Goal: Task Accomplishment & Management: Use online tool/utility

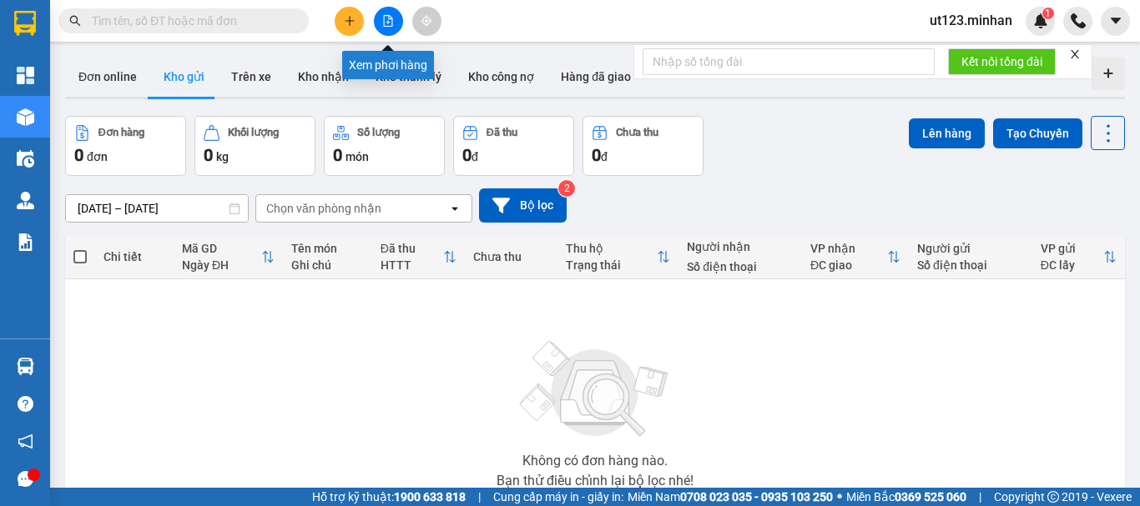
click at [395, 20] on button at bounding box center [388, 21] width 29 height 29
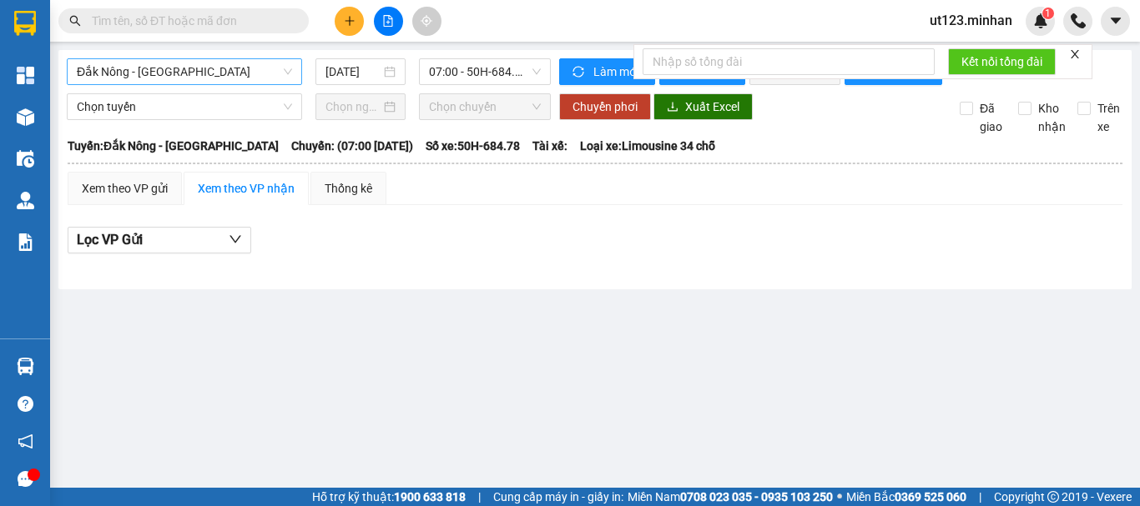
click at [232, 63] on span "Đắk Nông - [GEOGRAPHIC_DATA]" at bounding box center [184, 71] width 215 height 25
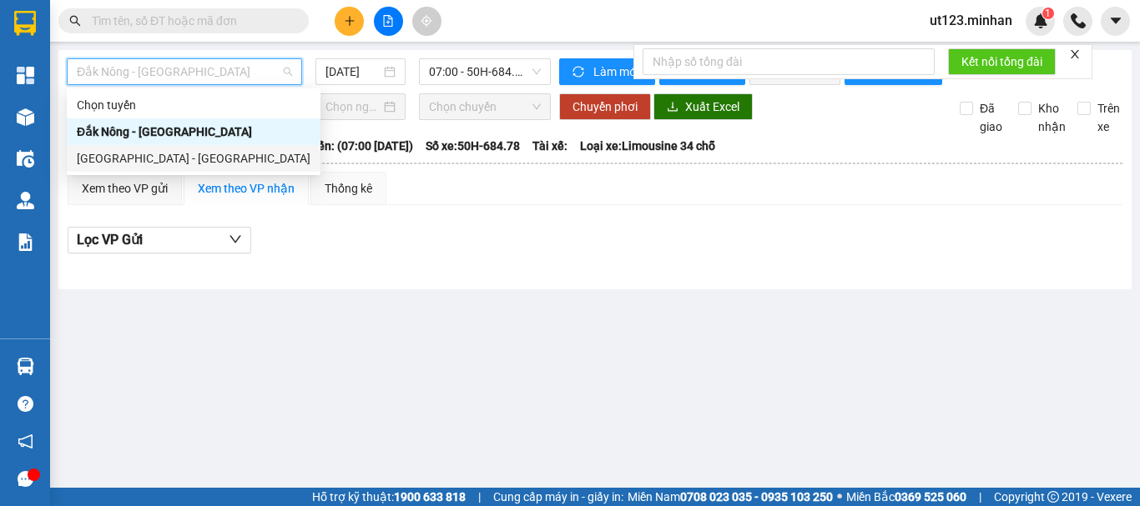
click at [237, 160] on div "Sài Gòn - Đắk Nông" at bounding box center [194, 158] width 234 height 18
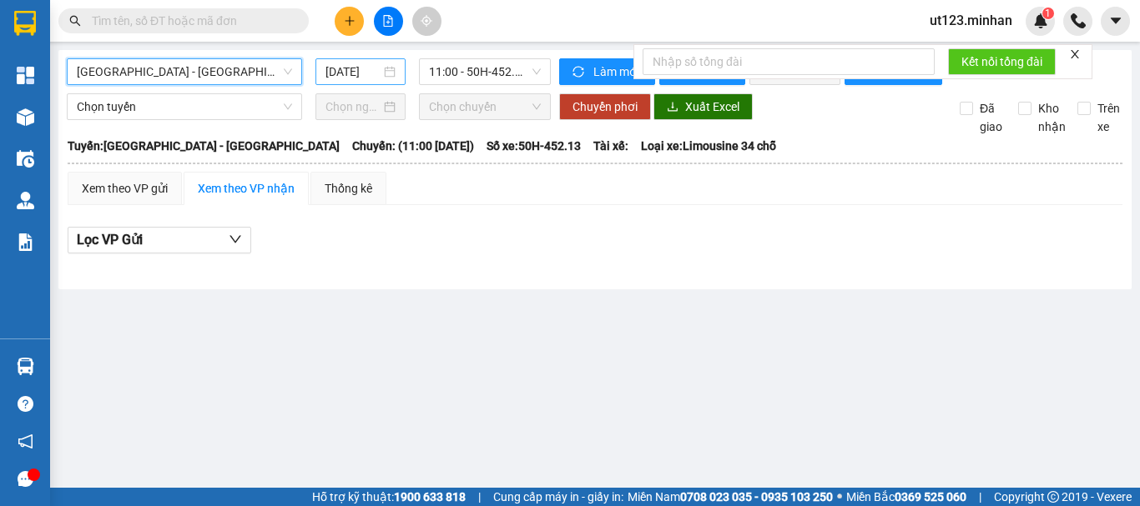
click at [391, 69] on div "15/08/2025" at bounding box center [360, 72] width 70 height 18
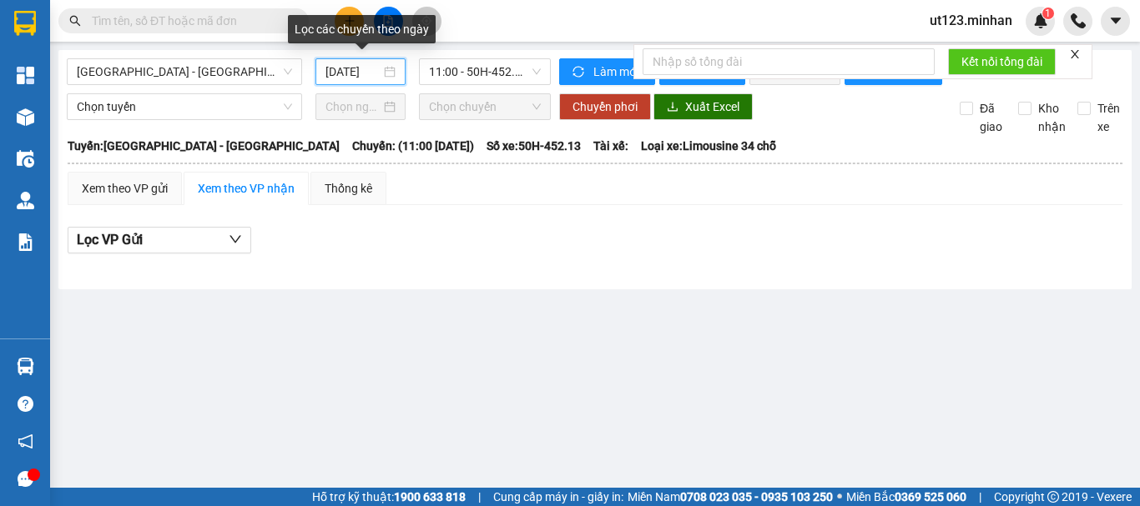
scroll to position [0, 4]
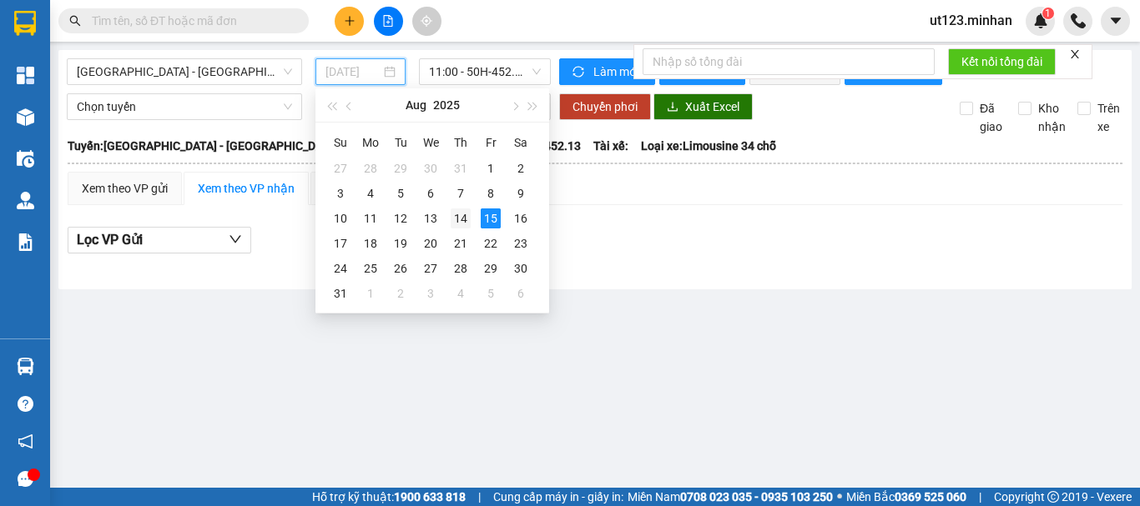
click at [460, 218] on div "14" at bounding box center [461, 219] width 20 height 20
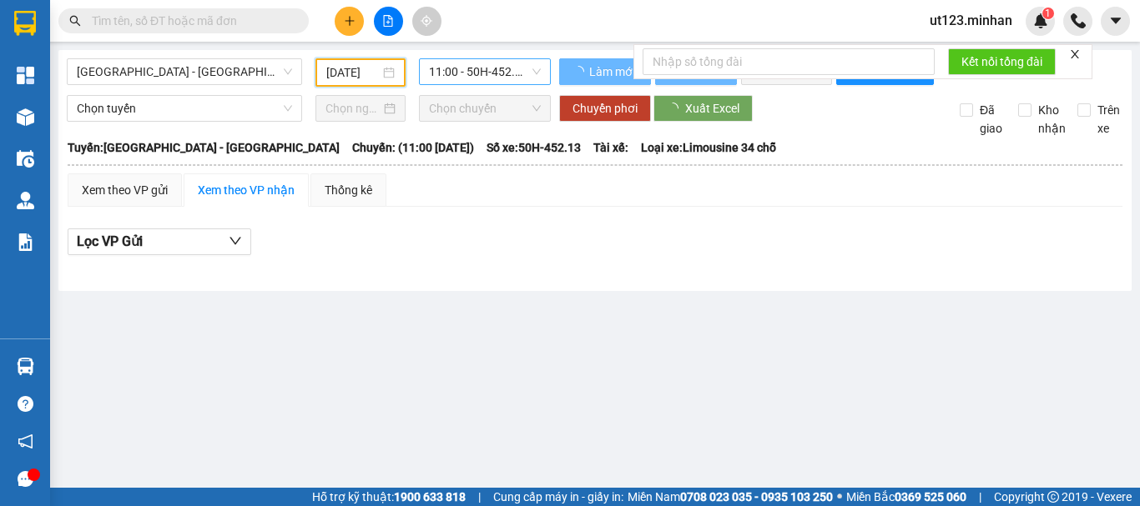
type input "14/08/2025"
click at [502, 64] on span "11:00 - 50H-452.13" at bounding box center [485, 71] width 112 height 25
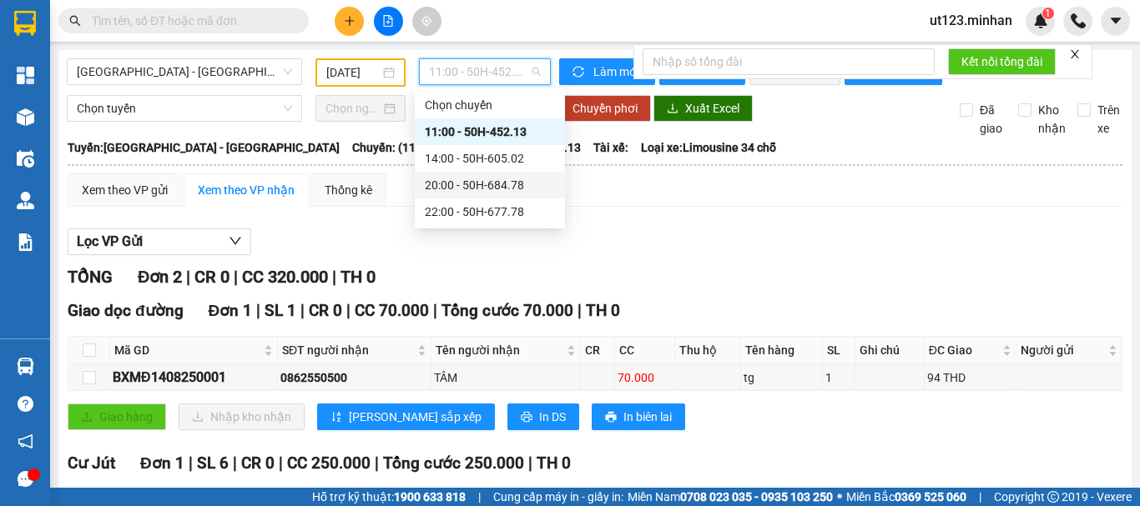
click at [502, 191] on div "20:00 - 50H-684.78" at bounding box center [490, 185] width 130 height 18
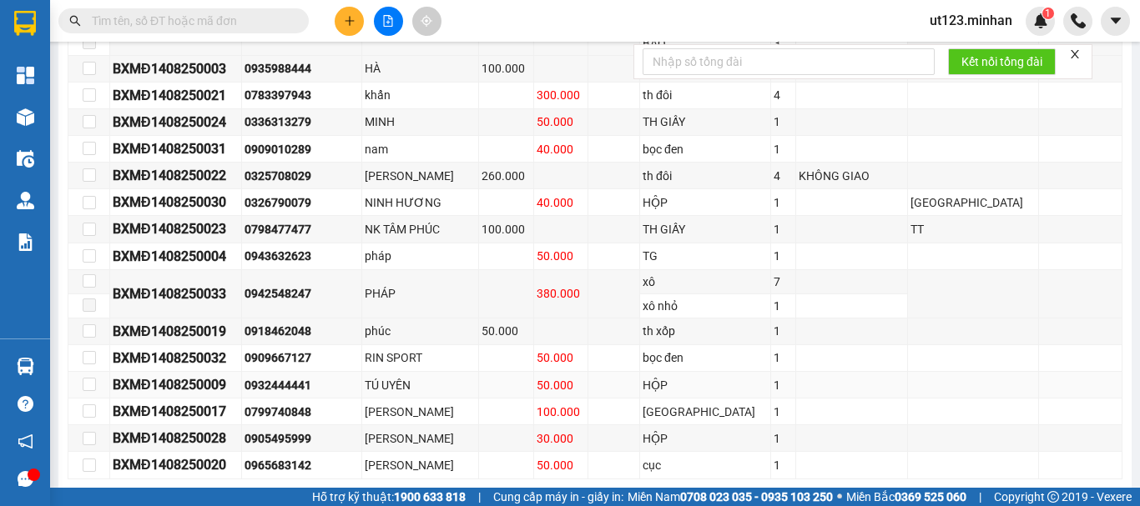
scroll to position [703, 0]
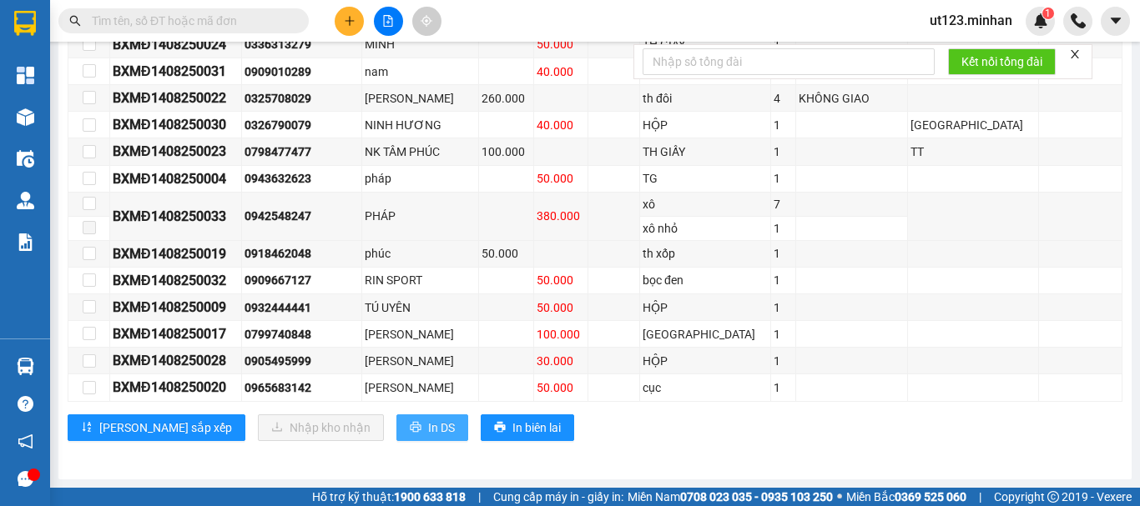
click at [428, 424] on span "In DS" at bounding box center [441, 428] width 27 height 18
click at [588, 432] on div "Lưu sắp xếp Nhập kho nhận In DS In biên lai" at bounding box center [595, 428] width 1055 height 27
checkbox input "true"
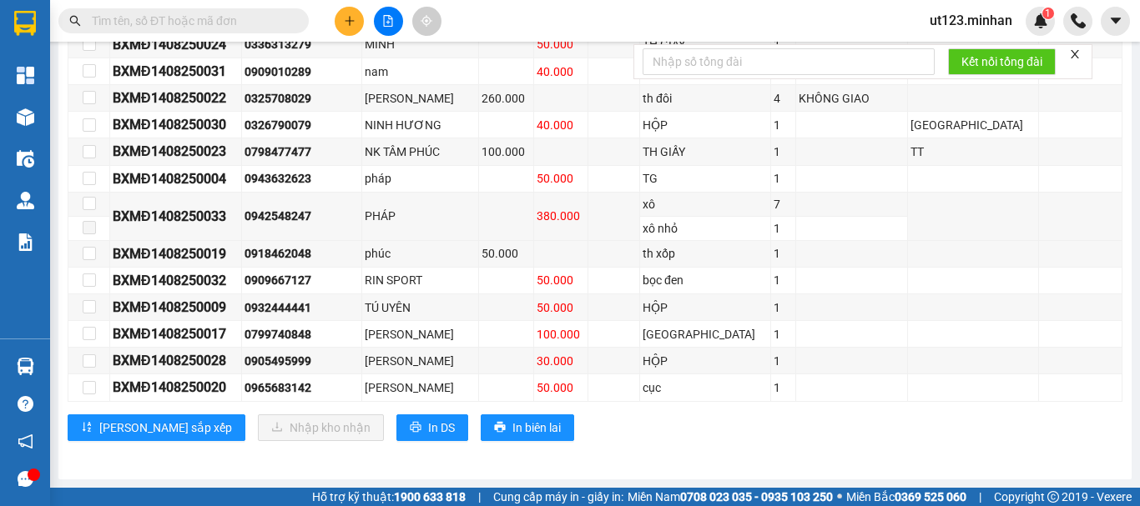
checkbox input "true"
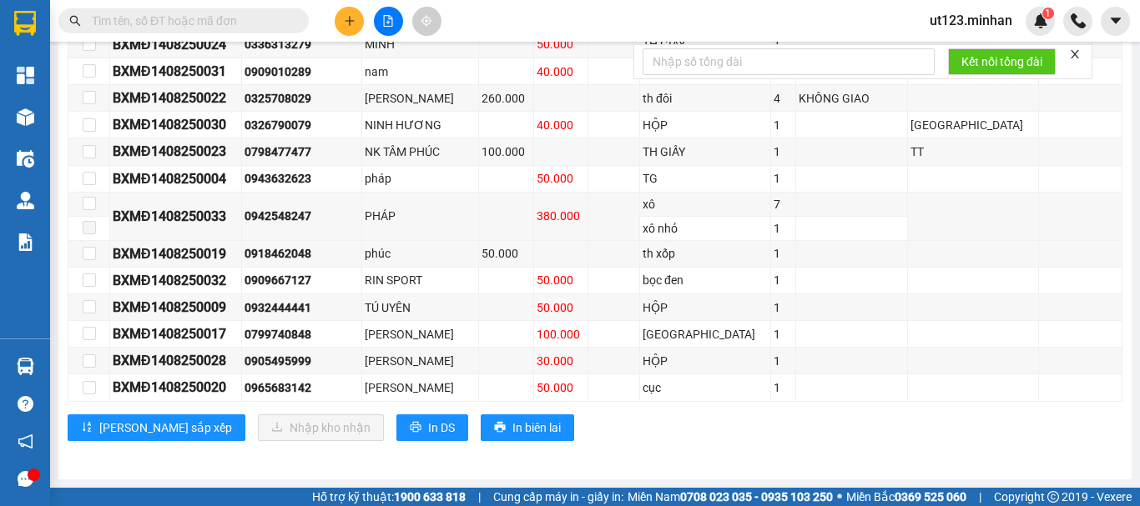
checkbox input "true"
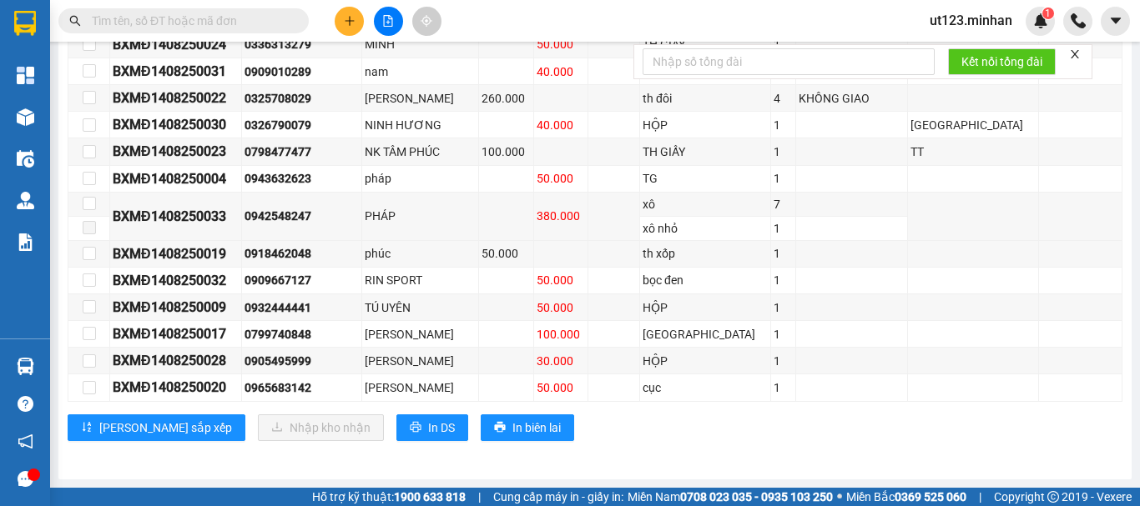
checkbox input "true"
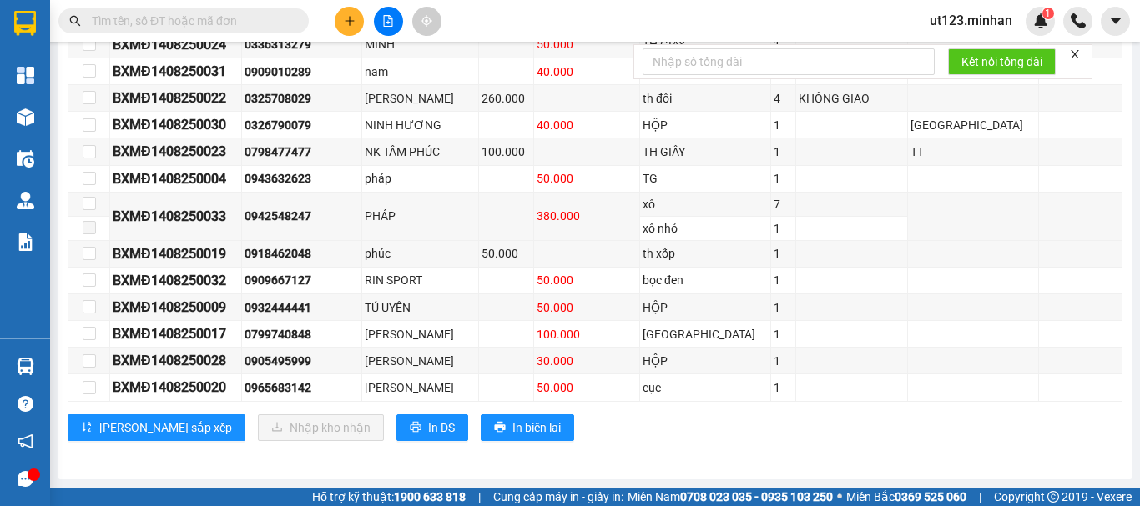
checkbox input "true"
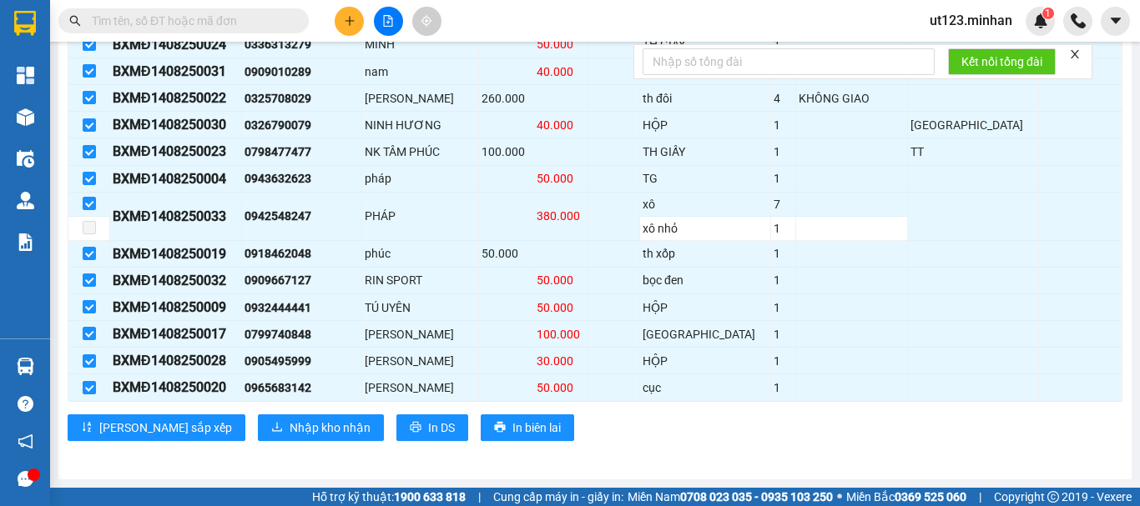
checkbox input "false"
click at [85, 27] on label at bounding box center [89, 17] width 13 height 18
click at [85, 24] on input "checkbox" at bounding box center [89, 17] width 13 height 13
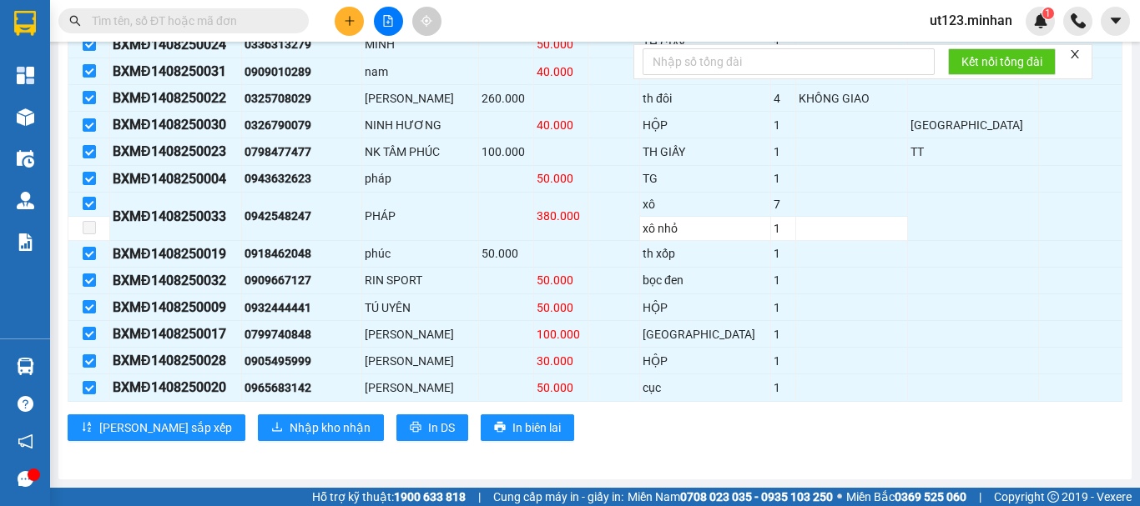
checkbox input "false"
click at [83, 78] on input "checkbox" at bounding box center [89, 70] width 13 height 13
checkbox input "false"
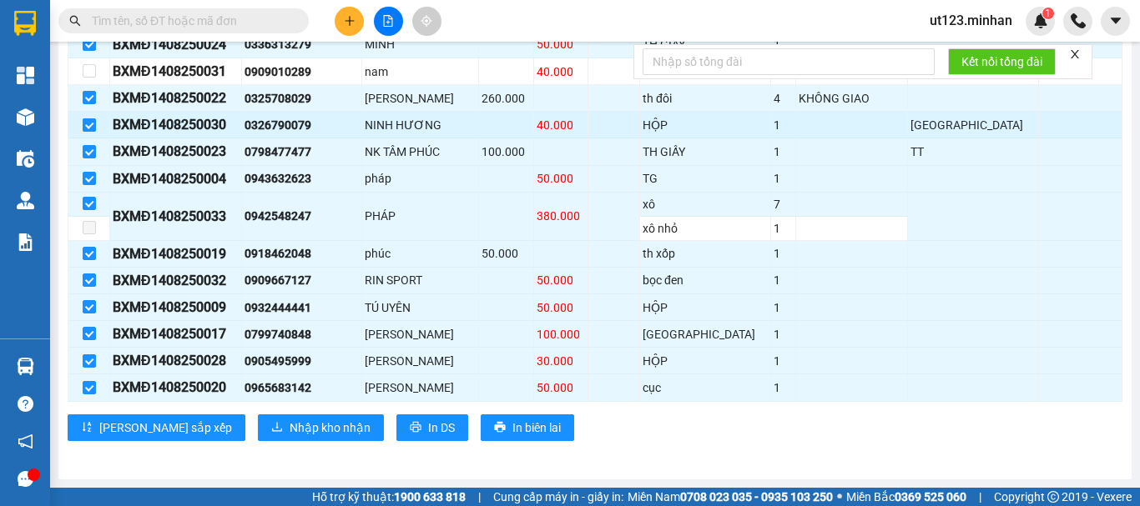
click at [95, 132] on input "checkbox" at bounding box center [89, 124] width 13 height 13
checkbox input "false"
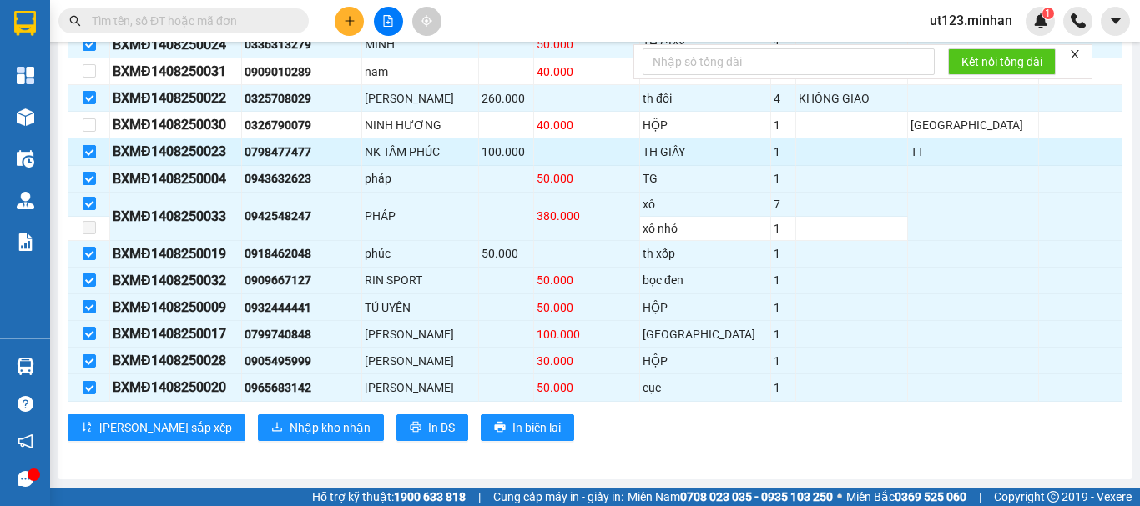
click at [89, 159] on input "checkbox" at bounding box center [89, 151] width 13 height 13
checkbox input "false"
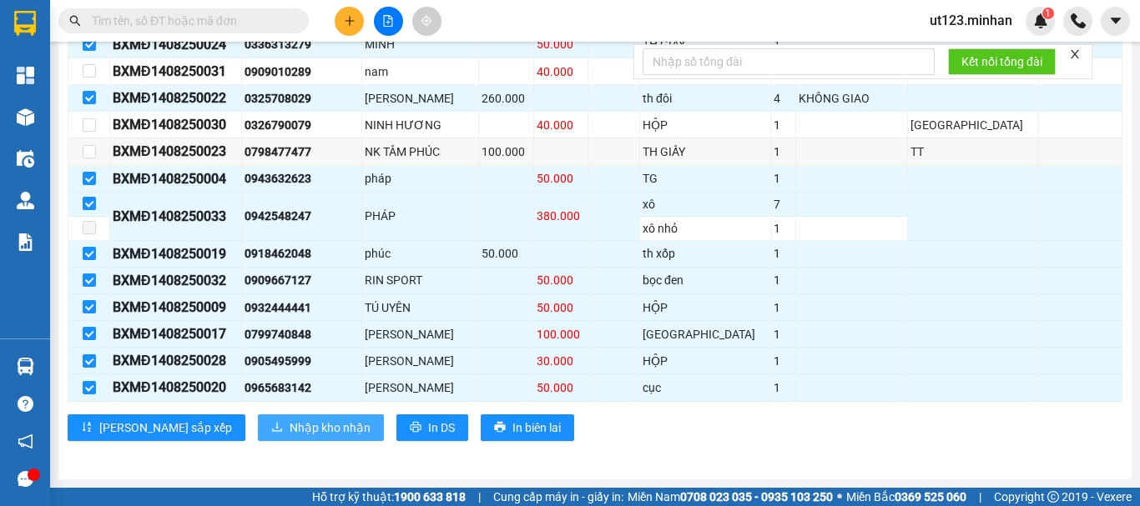
click at [290, 430] on span "Nhập kho nhận" at bounding box center [330, 428] width 81 height 18
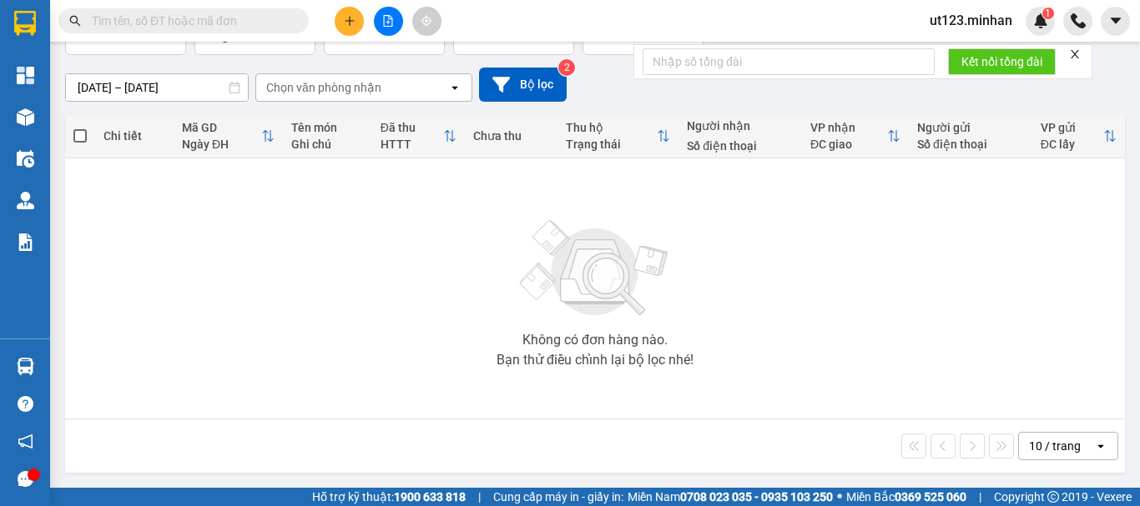
click at [237, 18] on input "text" at bounding box center [190, 21] width 197 height 18
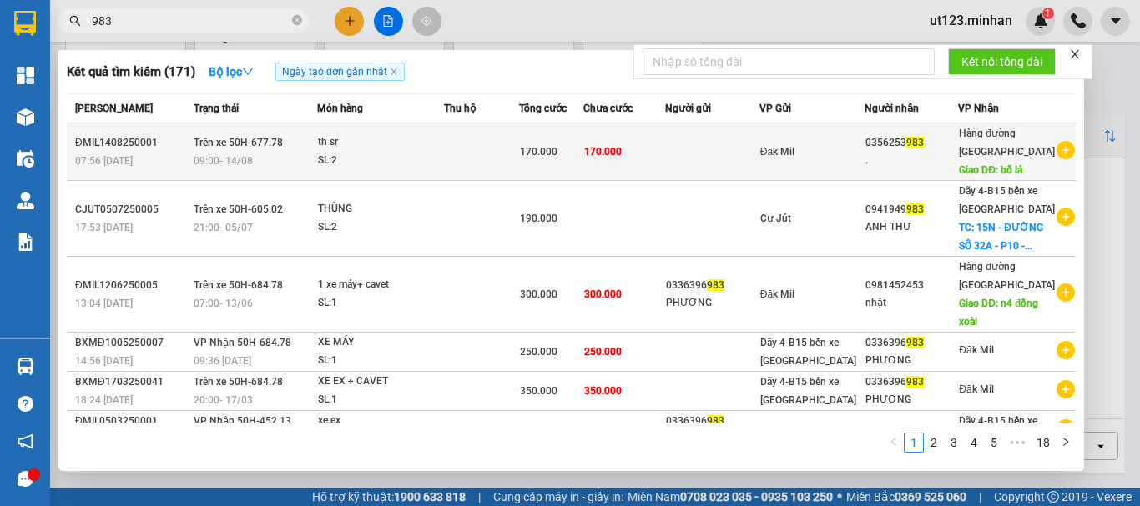
type input "983"
click at [355, 154] on div "SL: 2" at bounding box center [380, 161] width 125 height 18
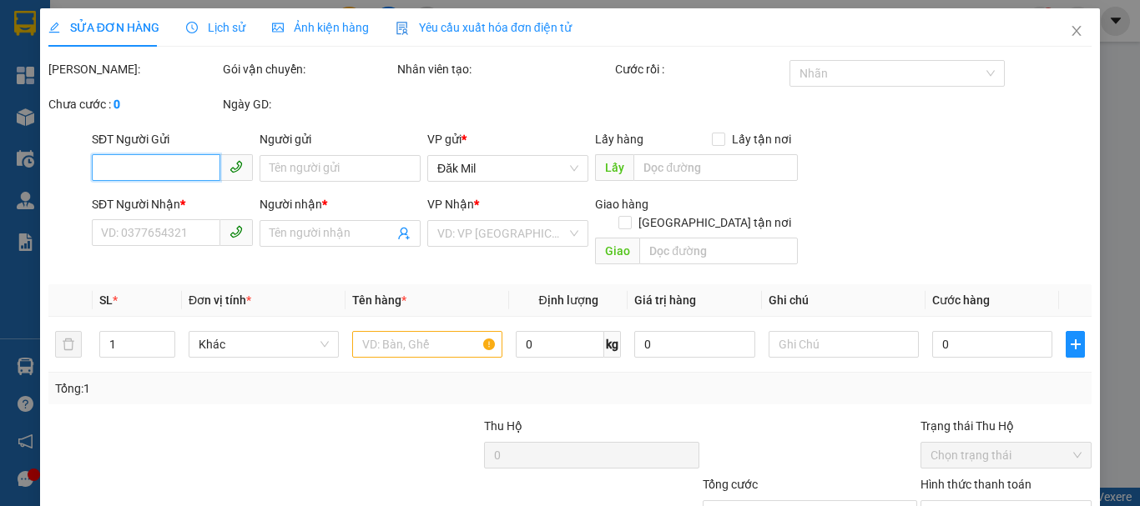
type input "0356253983"
type input "."
type input "bố lá"
type input "170.000"
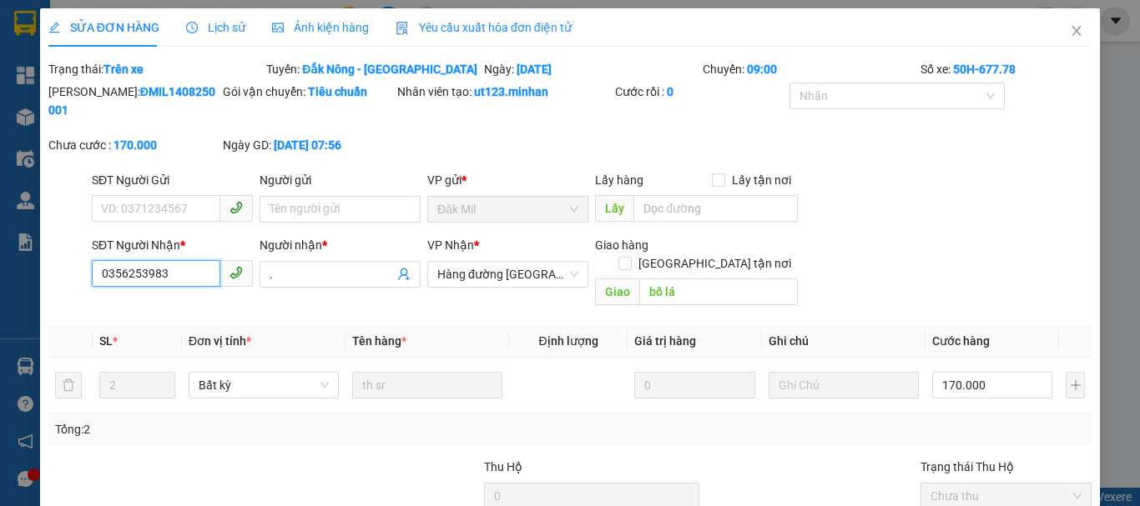
click at [164, 260] on input "0356253983" at bounding box center [156, 273] width 128 height 27
click at [1070, 35] on icon "close" at bounding box center [1076, 30] width 13 height 13
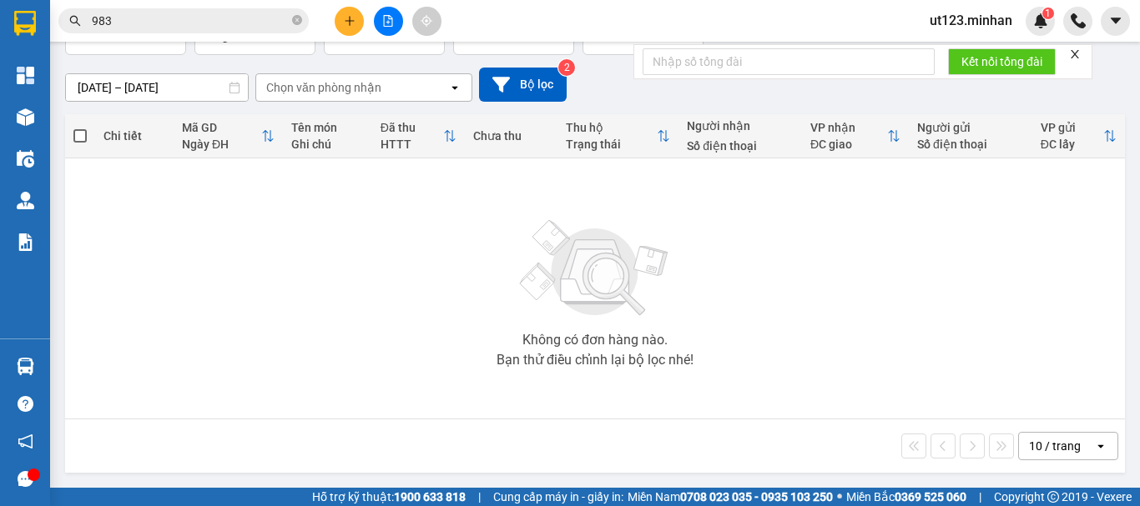
click at [351, 34] on button at bounding box center [349, 21] width 29 height 29
click at [392, 60] on div "Tạo đơn hàng" at bounding box center [415, 62] width 73 height 18
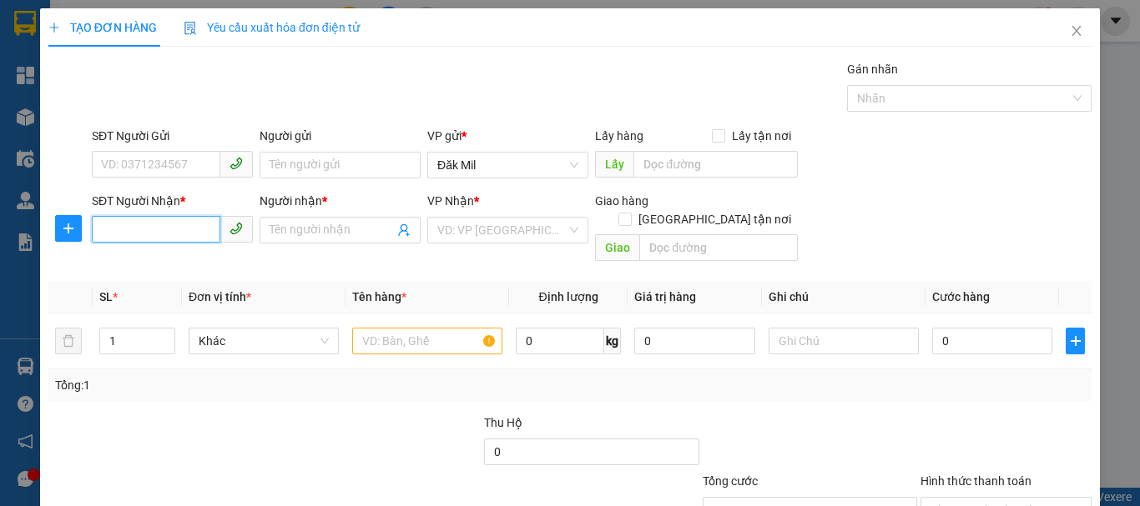
drag, startPoint x: 134, startPoint y: 162, endPoint x: 109, endPoint y: 229, distance: 71.3
click at [109, 229] on input "SĐT Người Nhận *" at bounding box center [156, 229] width 128 height 27
paste input "0356253983"
type input "0356253983"
click at [174, 229] on input "0356253983" at bounding box center [156, 229] width 128 height 27
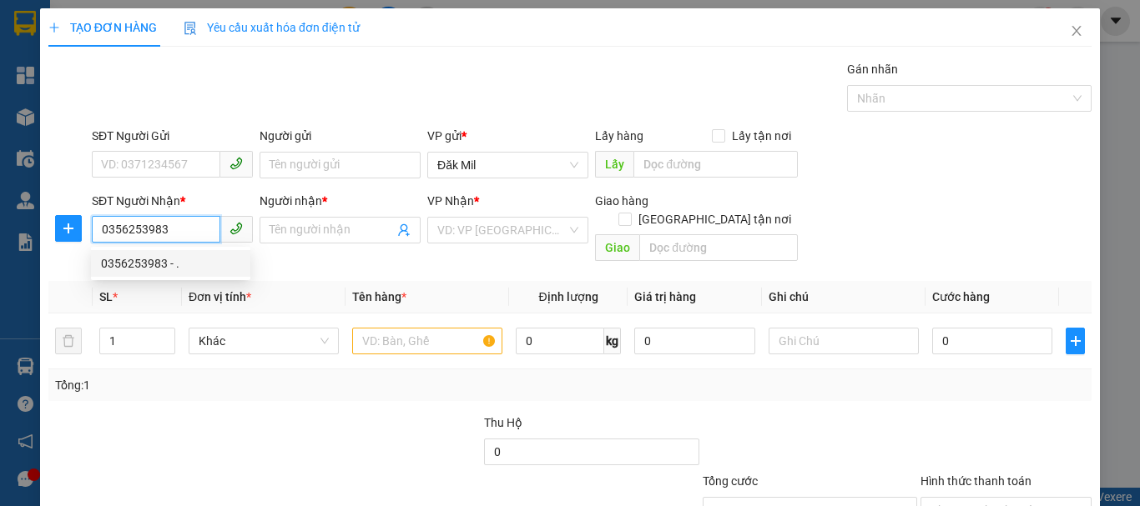
click at [180, 260] on div "0356253983 - ." at bounding box center [170, 263] width 139 height 18
type input "."
type input "bố lá"
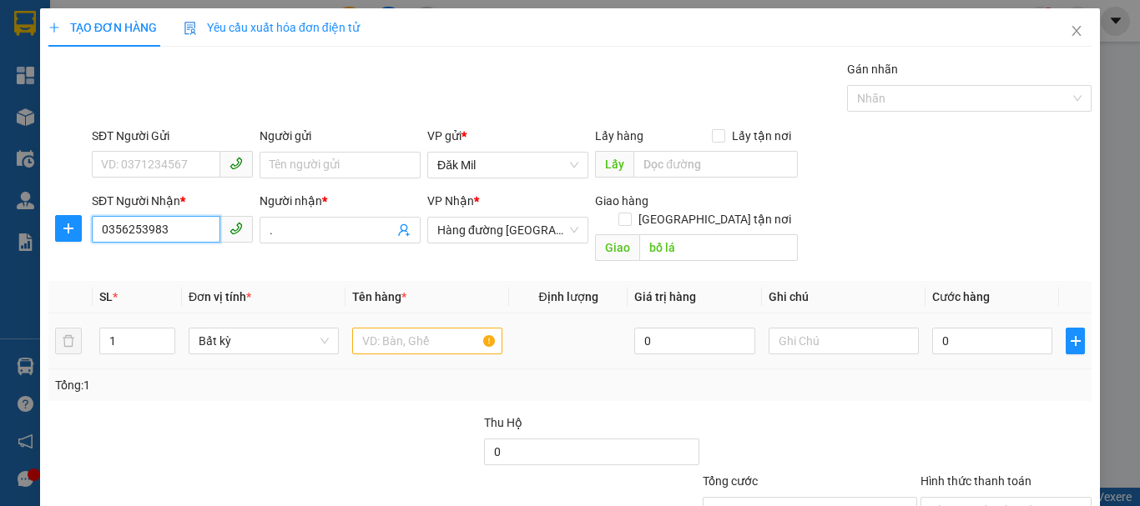
type input "0356253983"
click at [401, 328] on input "text" at bounding box center [427, 341] width 150 height 27
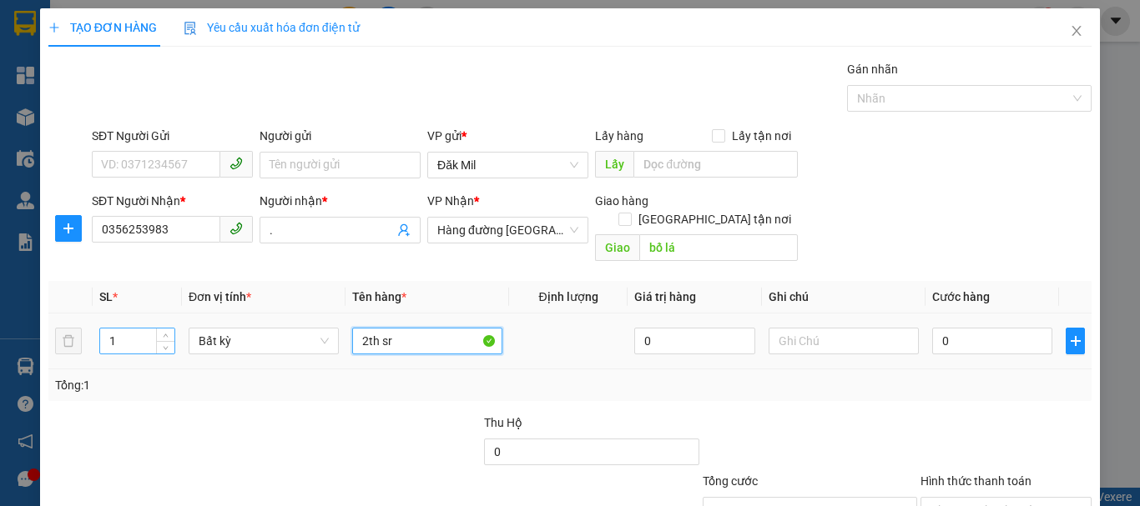
type input "2th sr"
drag, startPoint x: 119, startPoint y: 322, endPoint x: 97, endPoint y: 335, distance: 26.2
click at [97, 335] on td "1" at bounding box center [137, 342] width 89 height 56
type input "2"
click at [963, 328] on input "0" at bounding box center [992, 341] width 120 height 27
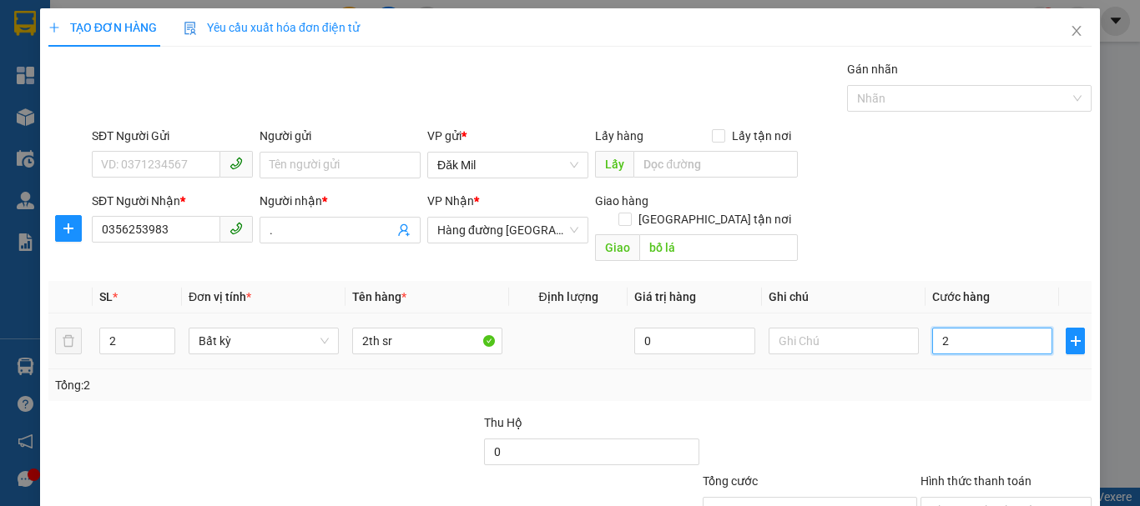
type input "2"
type input "20"
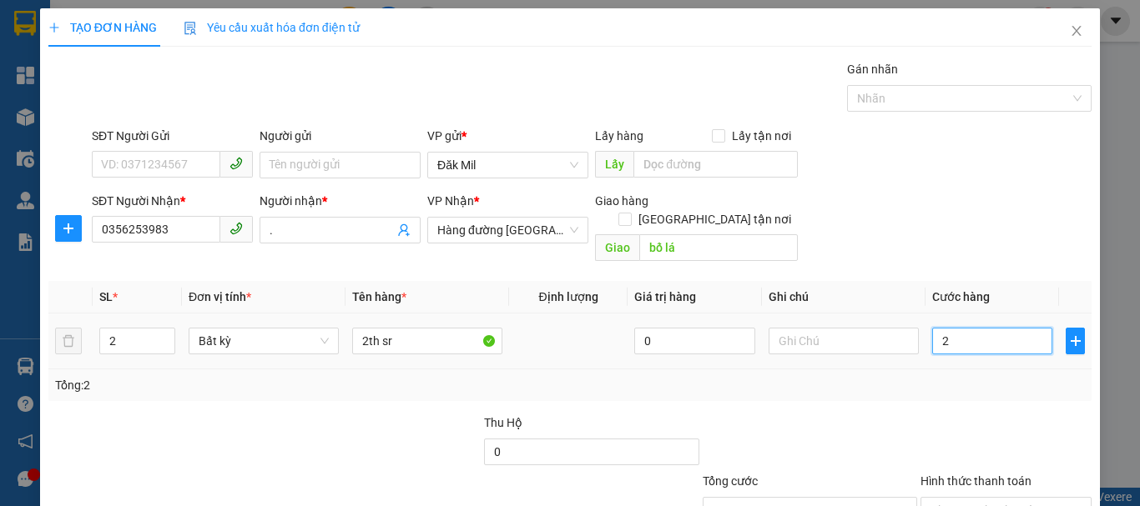
type input "20"
type input "200"
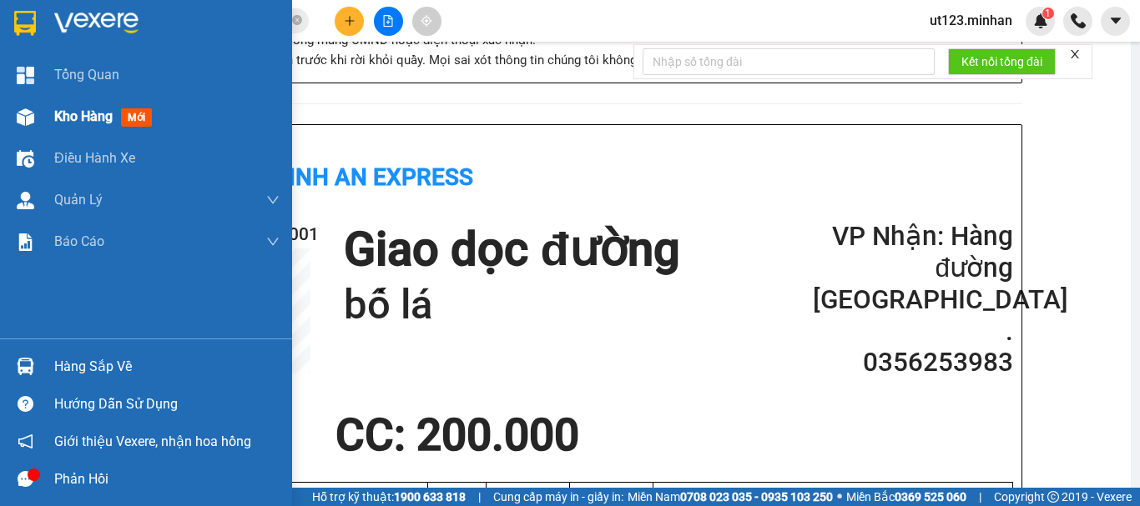
click at [18, 121] on img at bounding box center [26, 117] width 18 height 18
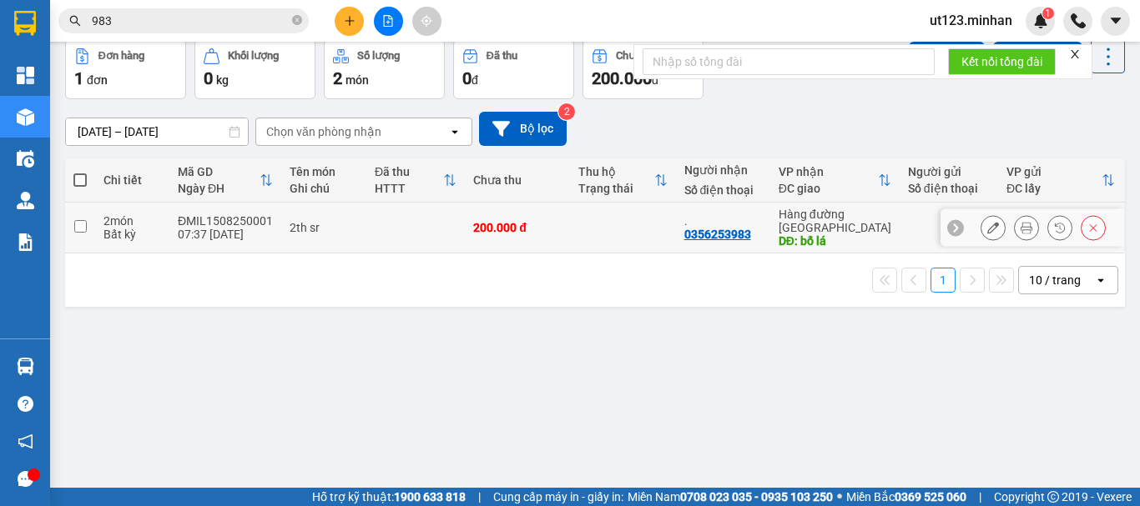
click at [91, 254] on td at bounding box center [80, 228] width 30 height 51
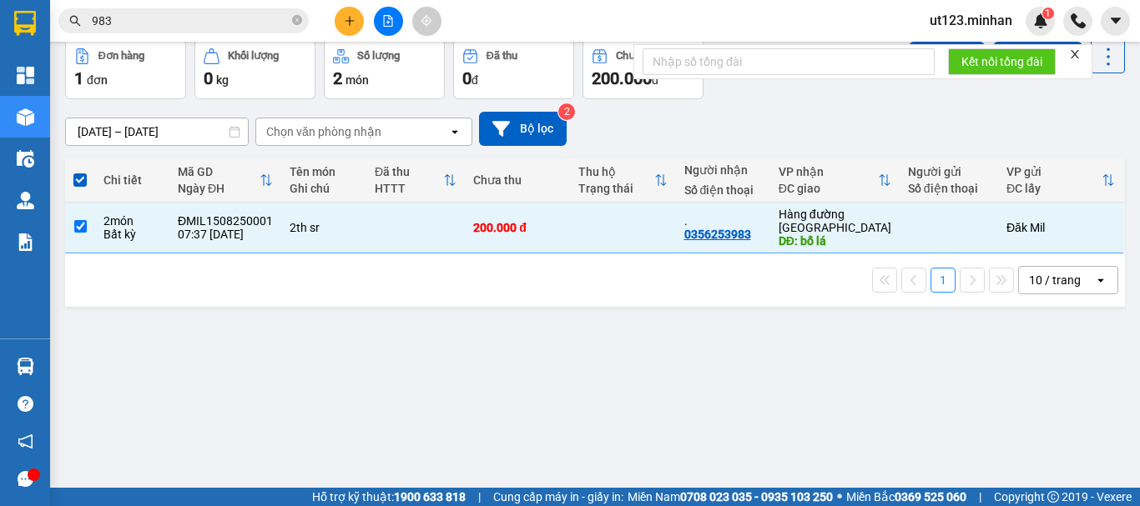
click at [973, 73] on div "Lên hàng Tạo Chuyến" at bounding box center [1017, 56] width 216 height 34
click at [926, 72] on button "Lên hàng" at bounding box center [947, 57] width 76 height 30
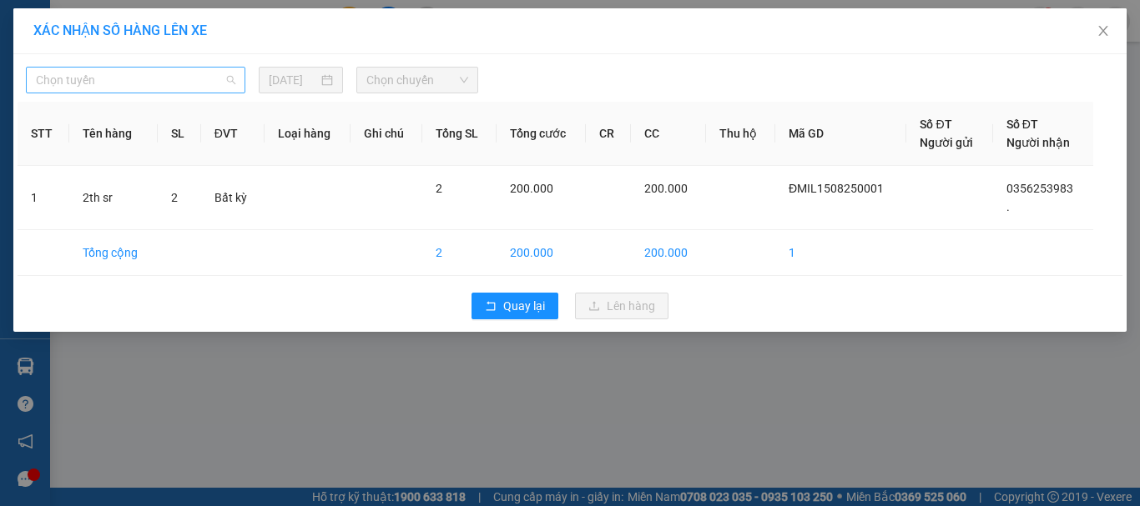
drag, startPoint x: 209, startPoint y: 86, endPoint x: 197, endPoint y: 128, distance: 44.4
click at [209, 91] on span "Chọn tuyến" at bounding box center [135, 80] width 199 height 25
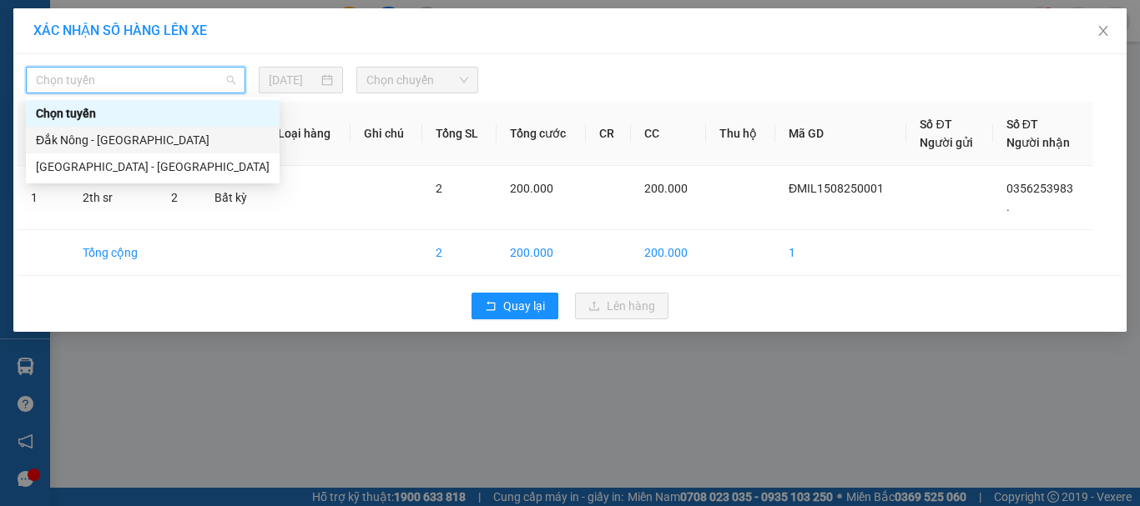
click at [193, 134] on div "Đắk Nông - Sài Gòn" at bounding box center [153, 140] width 234 height 18
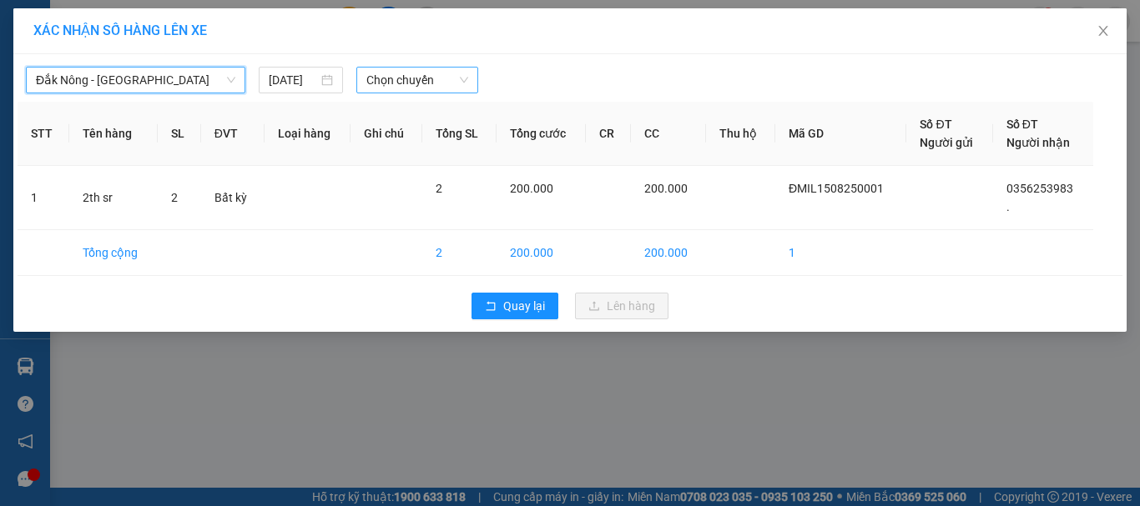
click at [394, 70] on span "Chọn chuyến" at bounding box center [417, 80] width 103 height 25
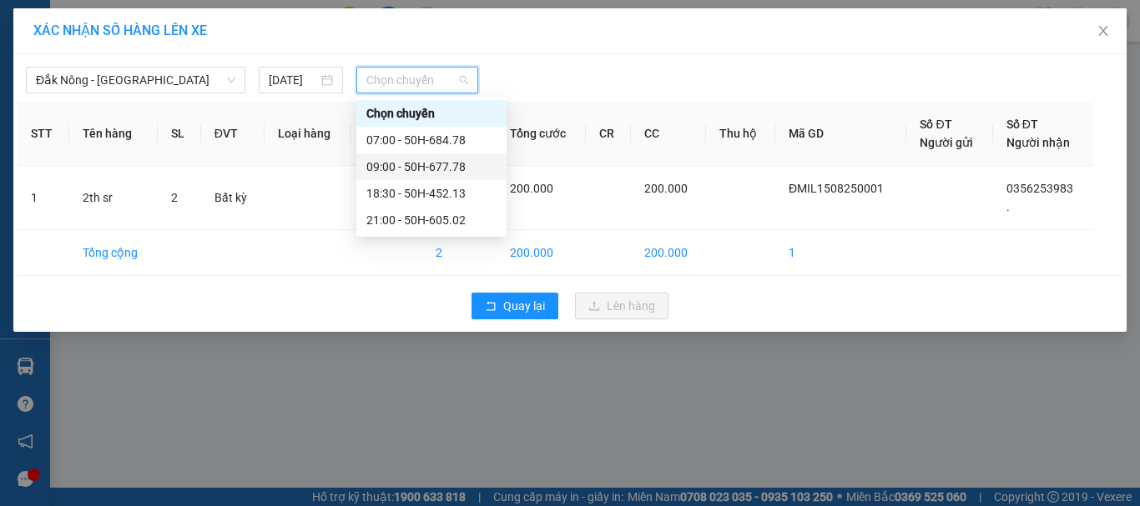
click at [436, 166] on div "09:00 - 50H-677.78" at bounding box center [431, 167] width 130 height 18
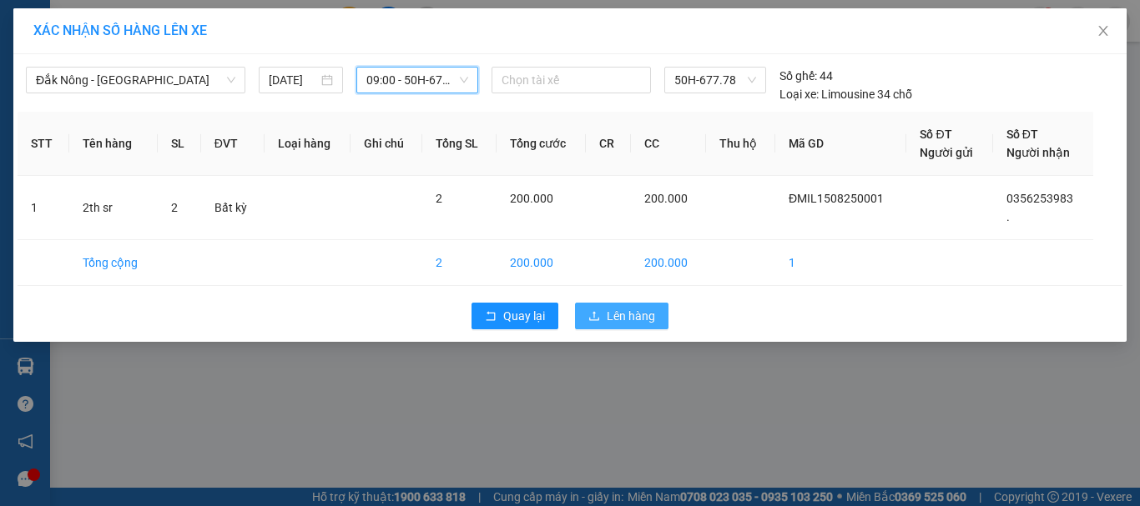
click at [628, 314] on span "Lên hàng" at bounding box center [631, 316] width 48 height 18
